Goal: Communication & Community: Answer question/provide support

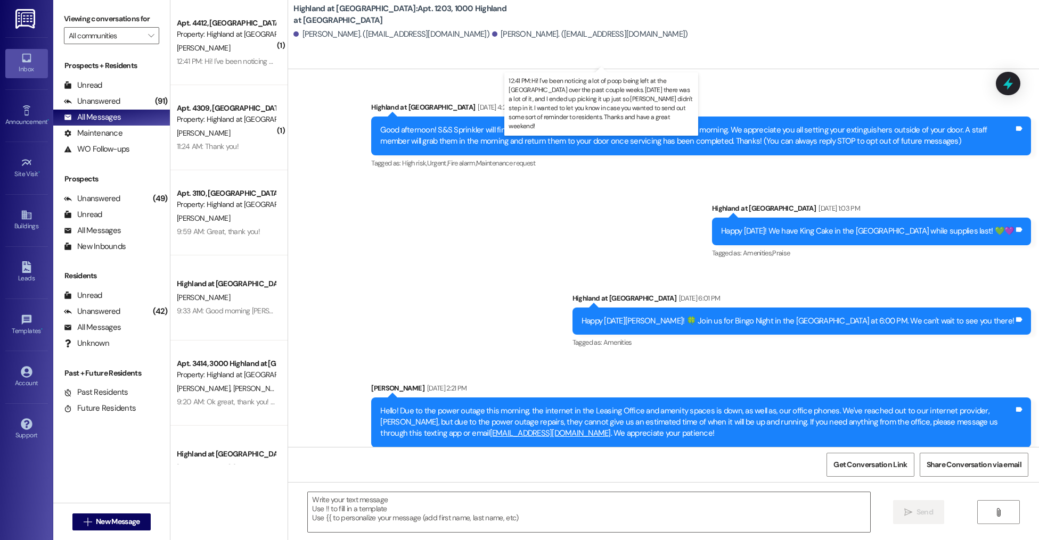
scroll to position [3849, 0]
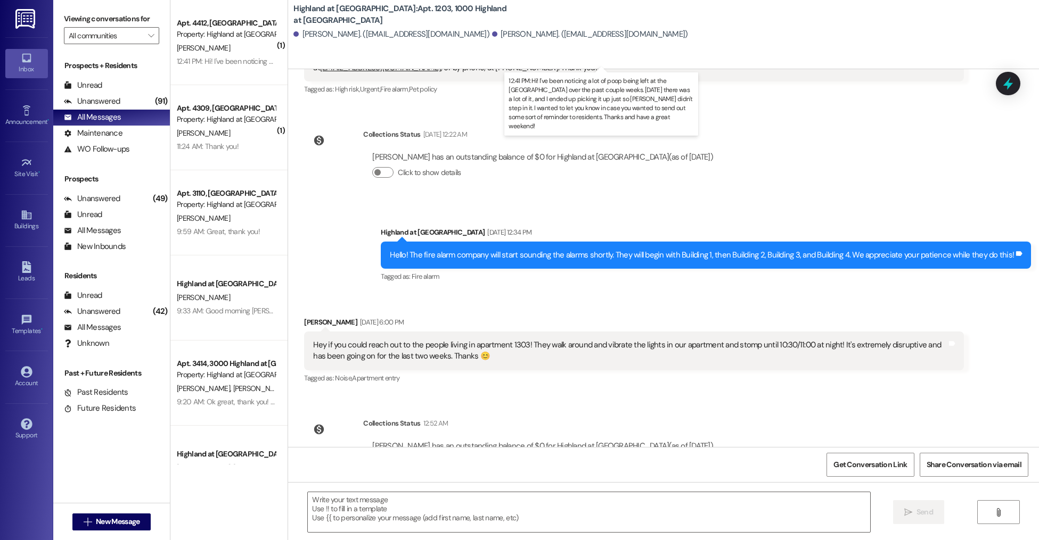
click at [225, 62] on div "12:41 PM: Hi! I've been noticing a lot of poop being left at the dog park over …" at bounding box center [692, 61] width 1031 height 10
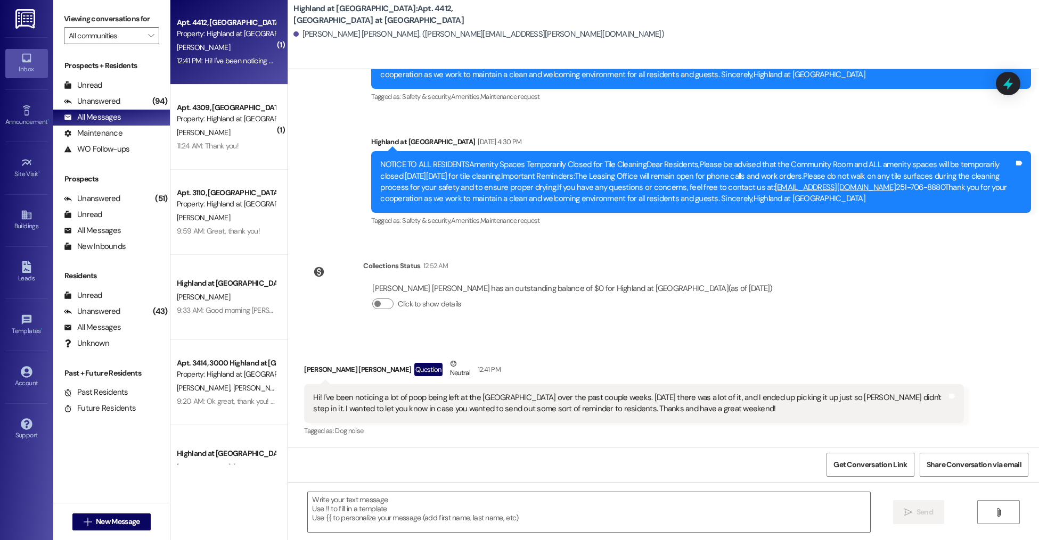
scroll to position [2, 0]
click at [424, 534] on div " Send " at bounding box center [663, 522] width 751 height 80
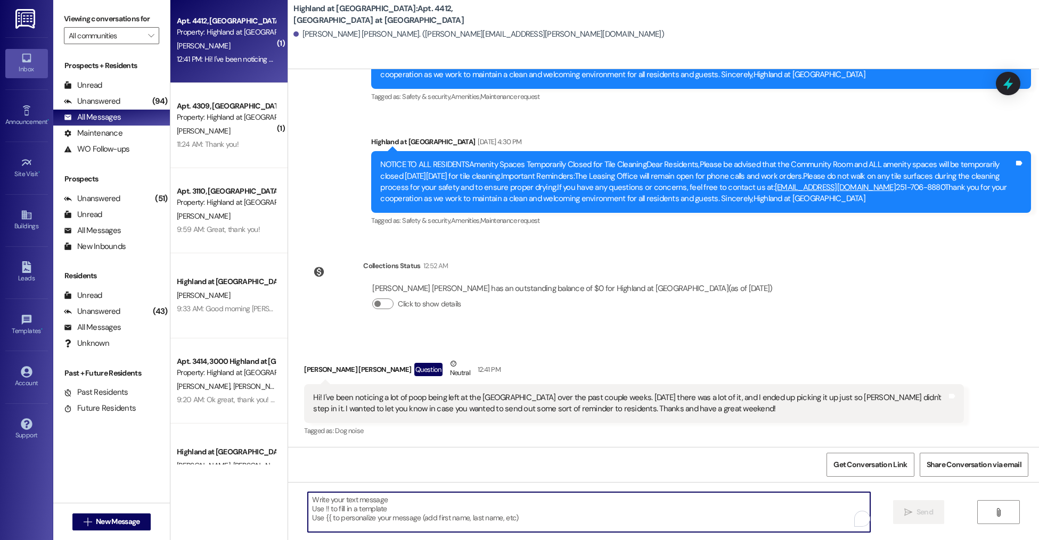
click at [386, 508] on textarea "To enrich screen reader interactions, please activate Accessibility in Grammarl…" at bounding box center [589, 513] width 562 height 40
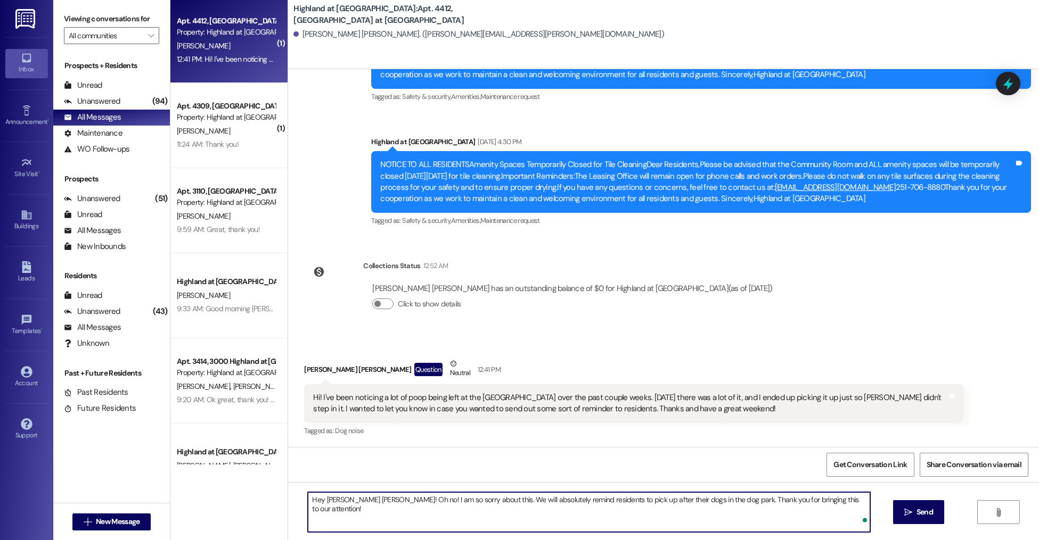
type textarea "Hey Mary Kate! Oh no! I am so sorry about this. We will absolutely remind resid…"
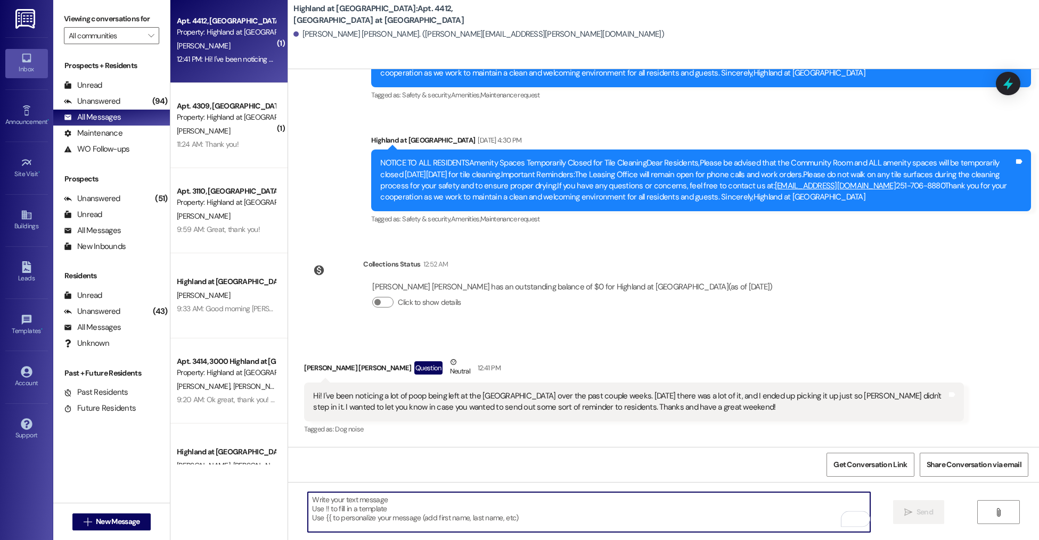
scroll to position [17850, 0]
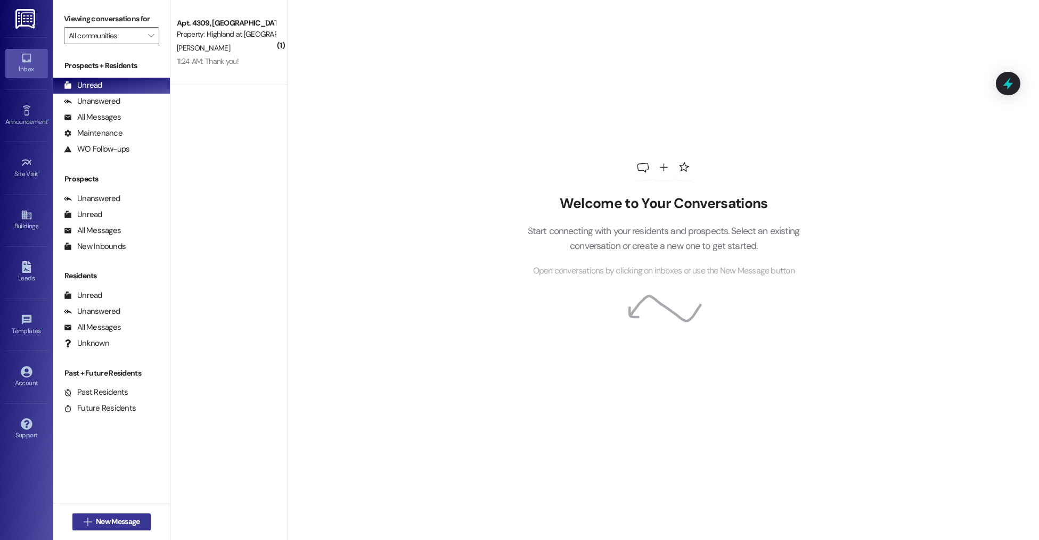
click at [111, 512] on div " New Message" at bounding box center [111, 522] width 79 height 27
click at [109, 520] on span "New Message" at bounding box center [118, 522] width 44 height 11
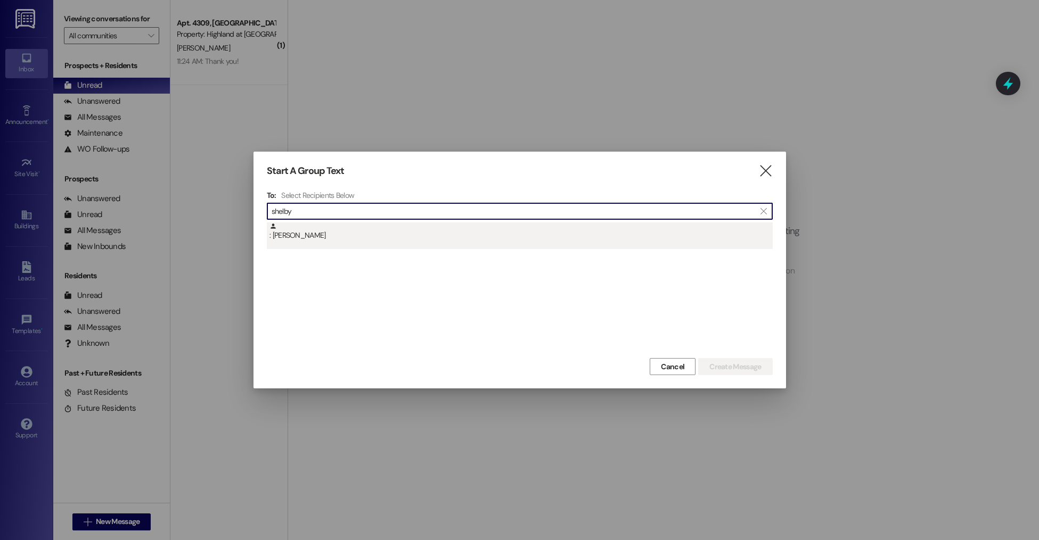
type input "shelby"
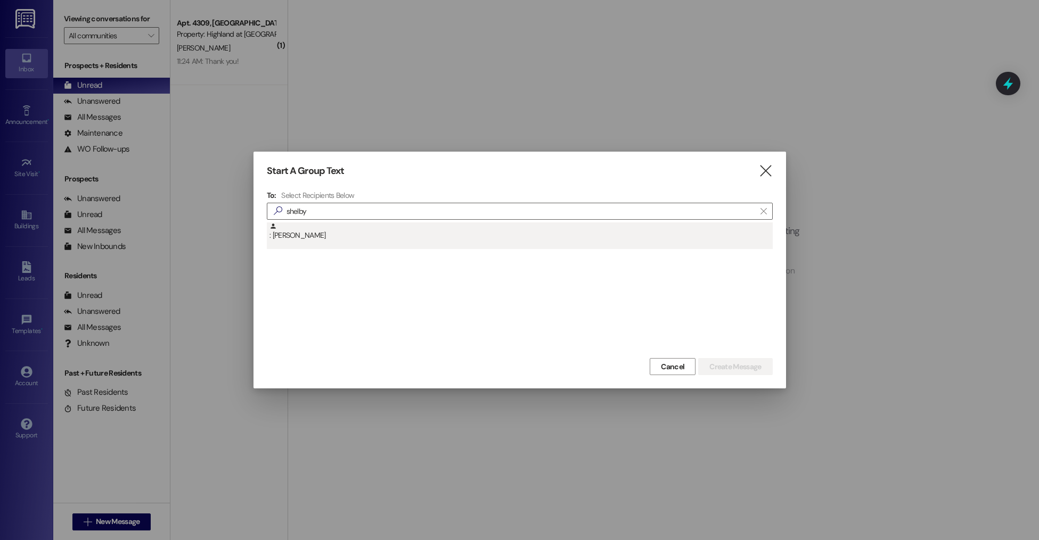
click at [313, 228] on div ": [PERSON_NAME]" at bounding box center [520, 232] width 503 height 19
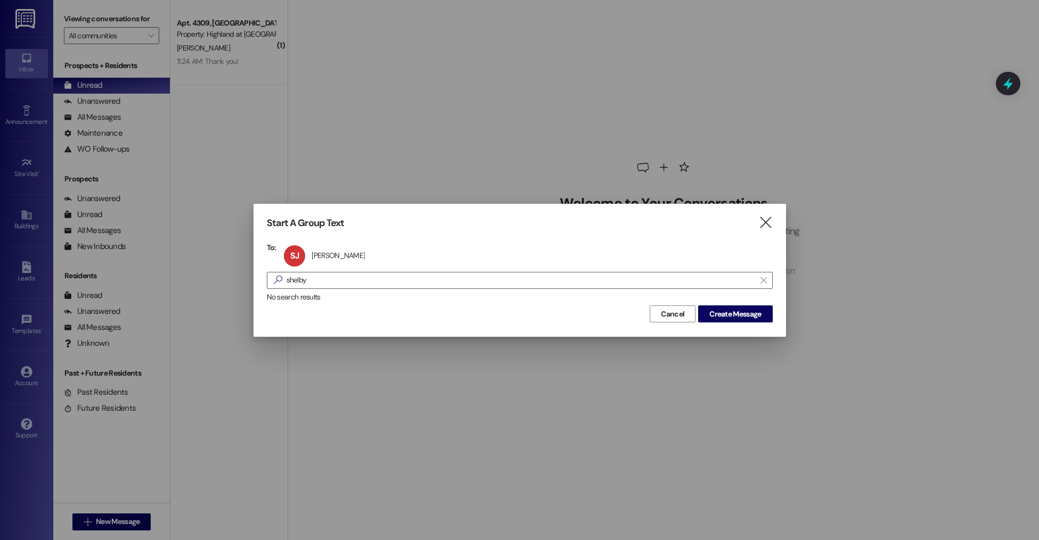
drag, startPoint x: 717, startPoint y: 317, endPoint x: 577, endPoint y: 413, distance: 169.4
click at [717, 317] on span "Create Message" at bounding box center [735, 314] width 52 height 11
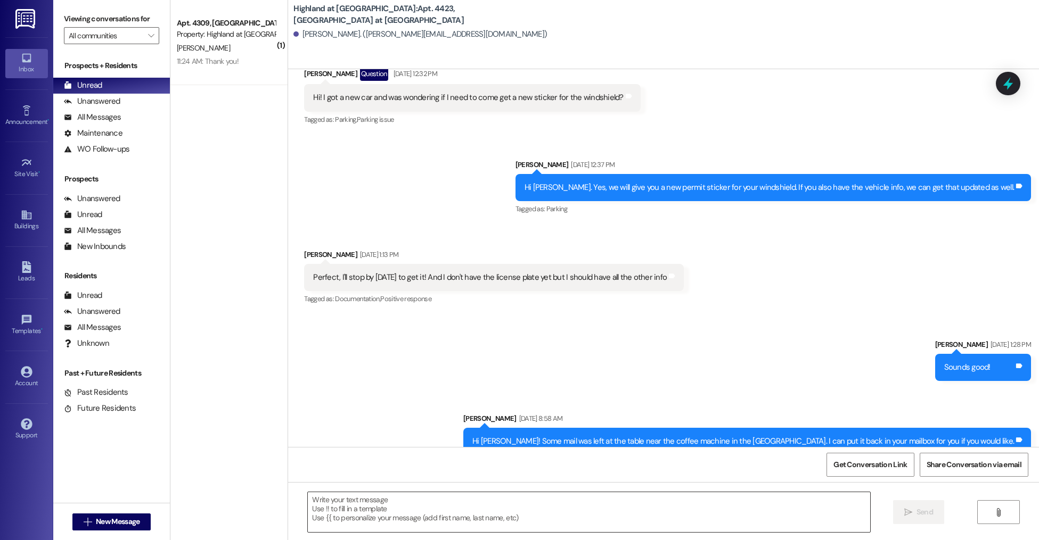
click at [365, 520] on textarea at bounding box center [589, 513] width 562 height 40
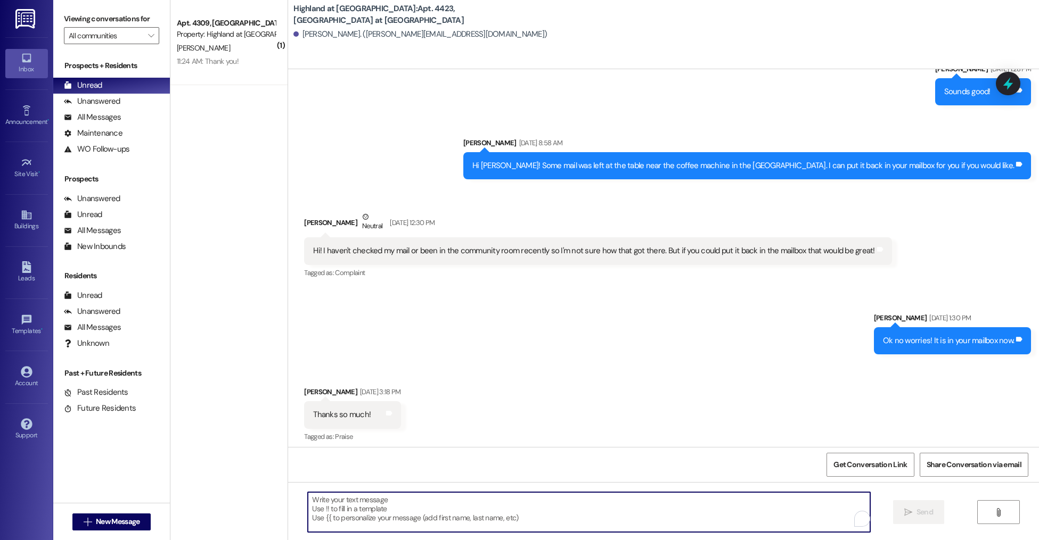
scroll to position [390, 0]
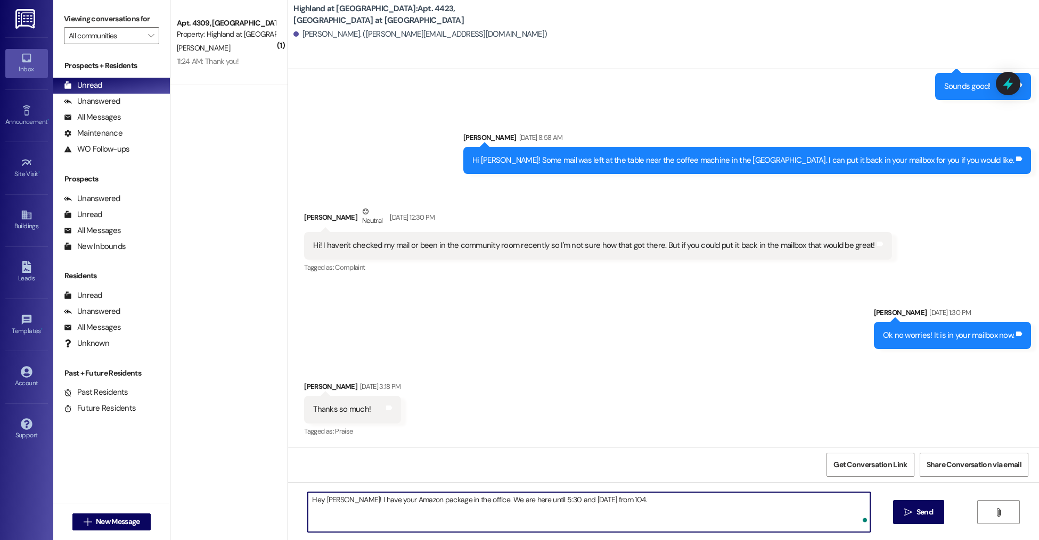
type textarea "Hey [PERSON_NAME]! I have your Amazon package in the office. We are here until …"
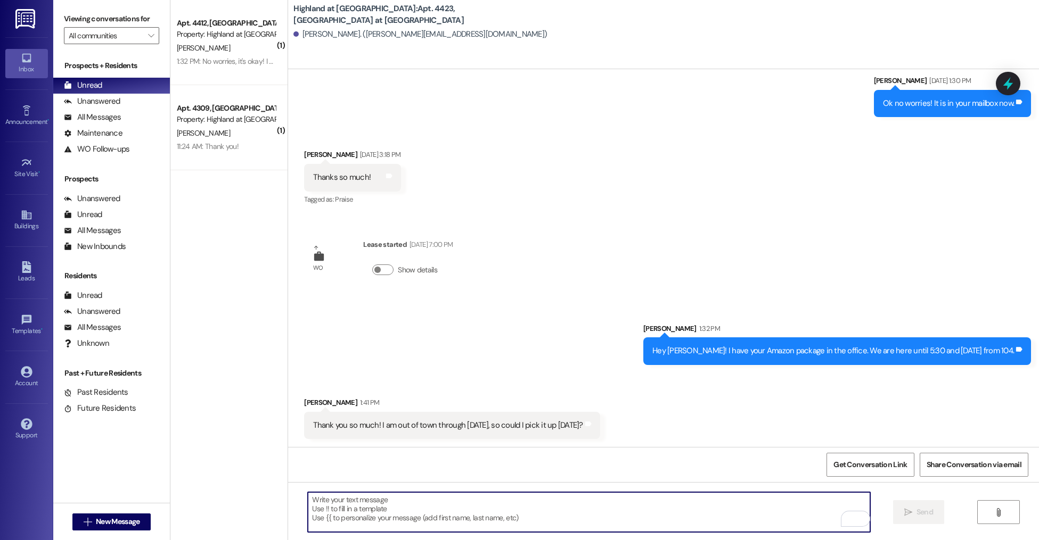
scroll to position [622, 0]
